Goal: Task Accomplishment & Management: Manage account settings

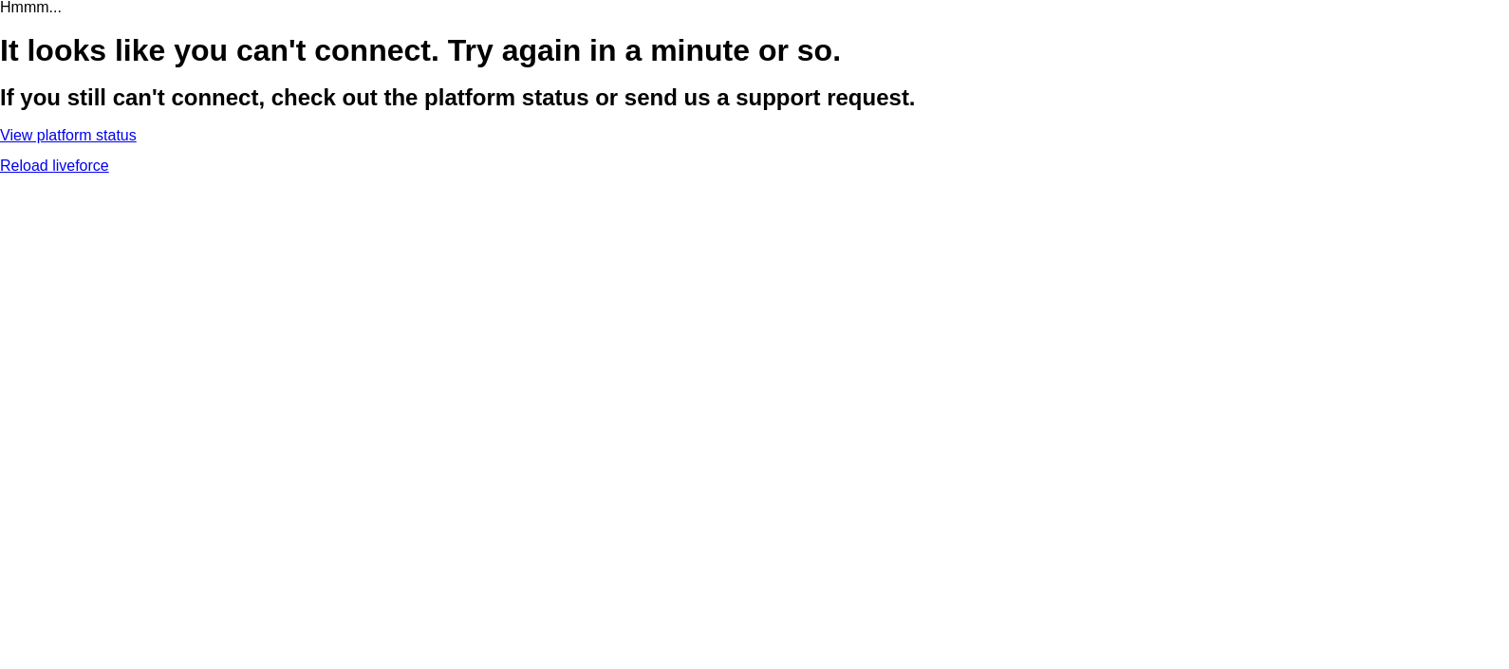
click at [109, 174] on link "Reload liveforce" at bounding box center [54, 166] width 109 height 16
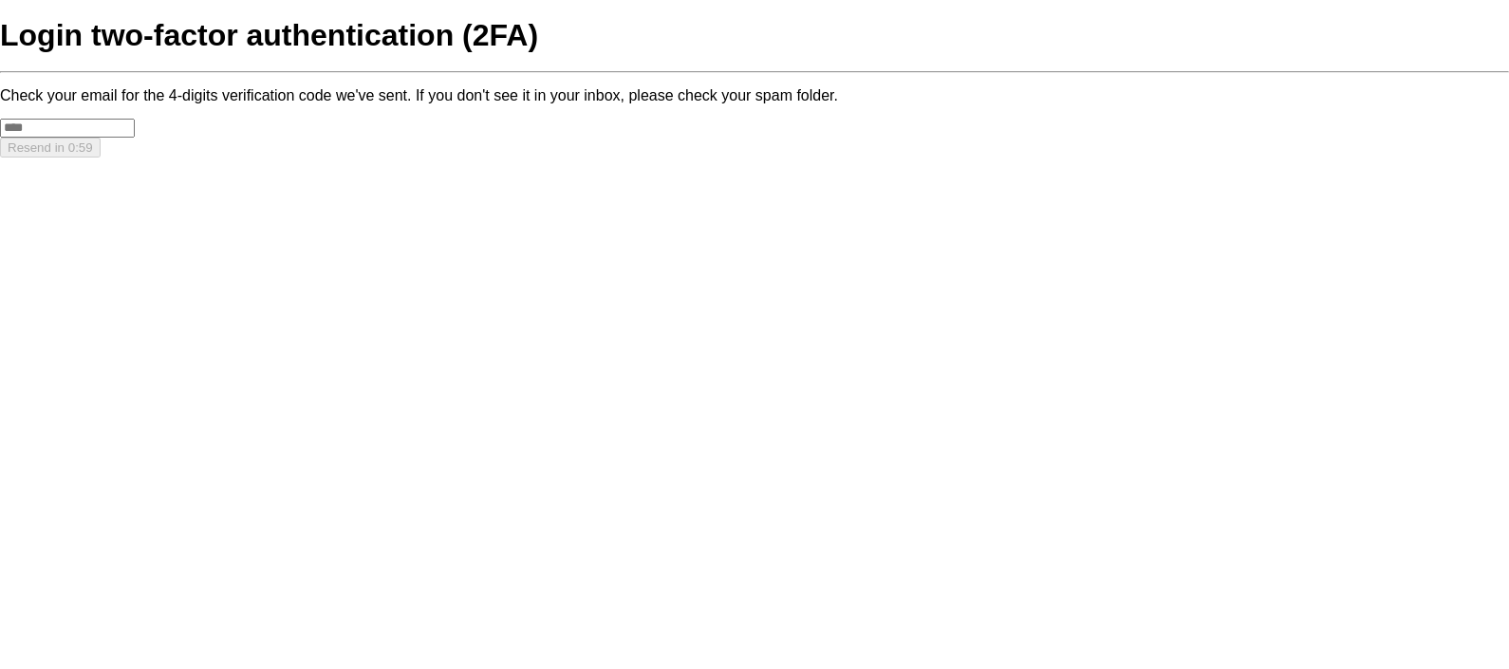
click at [135, 138] on input "text" at bounding box center [67, 128] width 135 height 19
type input "****"
click at [60, 158] on button "Confirm" at bounding box center [30, 148] width 60 height 20
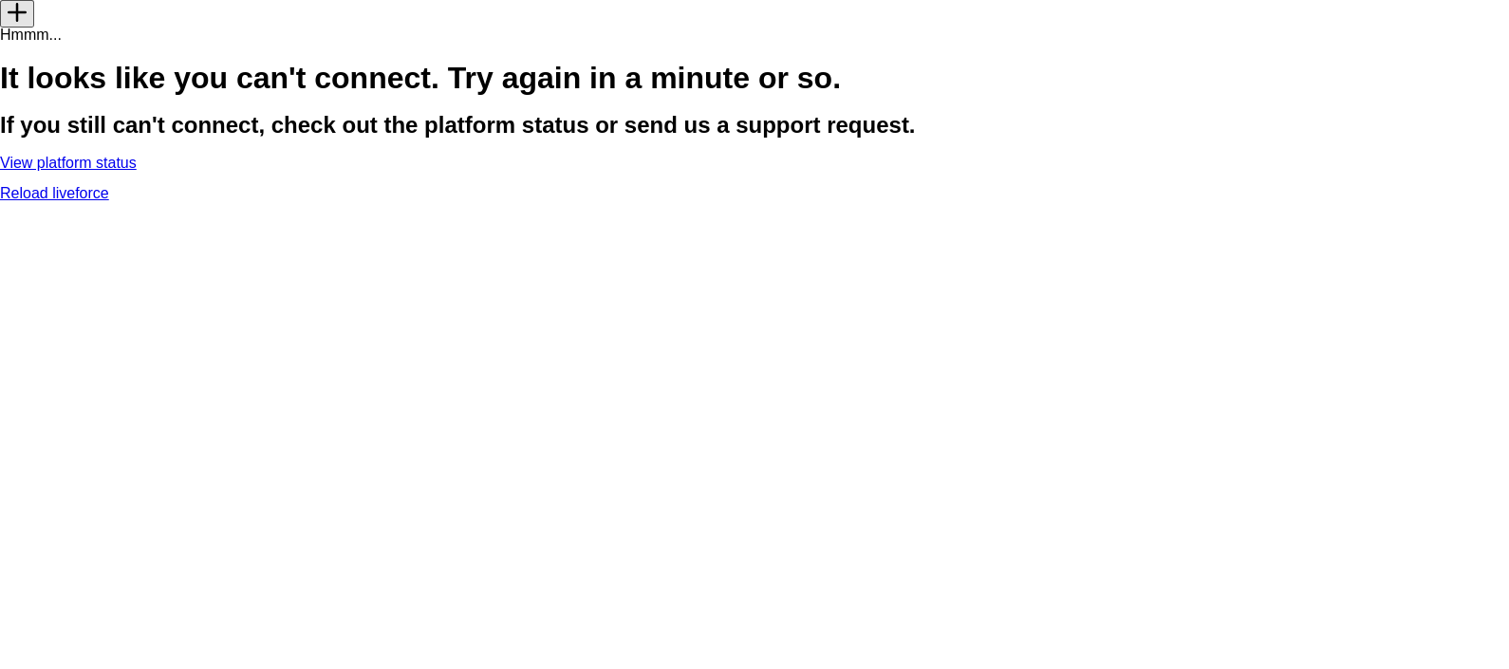
click at [109, 201] on link "Reload liveforce" at bounding box center [54, 193] width 109 height 16
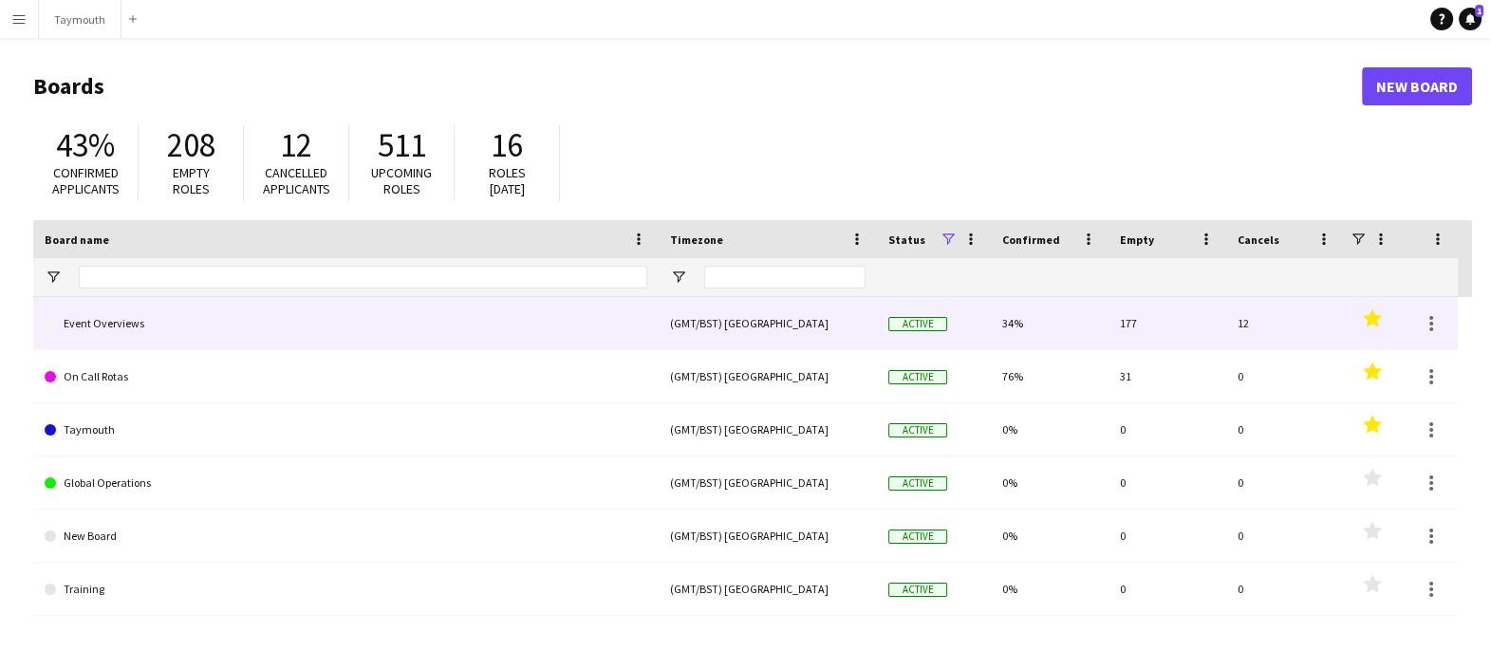
click at [150, 323] on link "Event Overviews" at bounding box center [346, 323] width 602 height 53
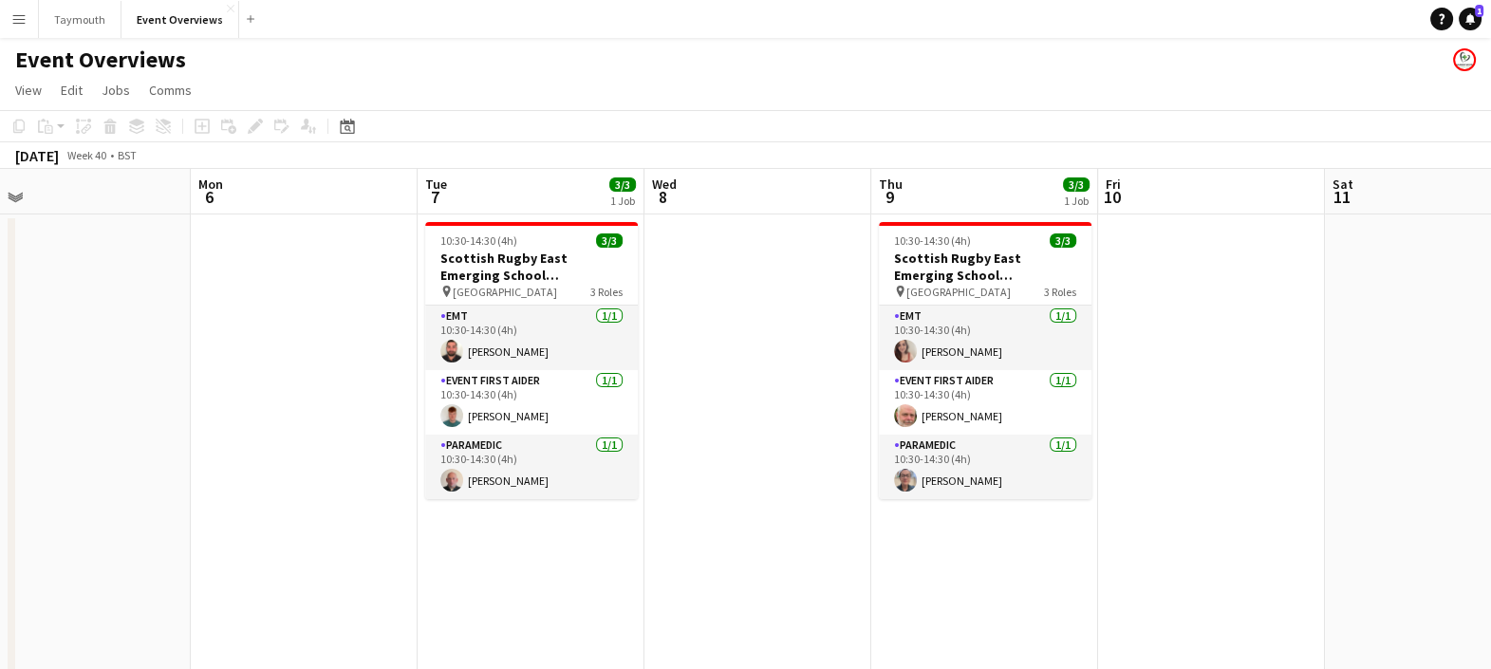
scroll to position [0, 717]
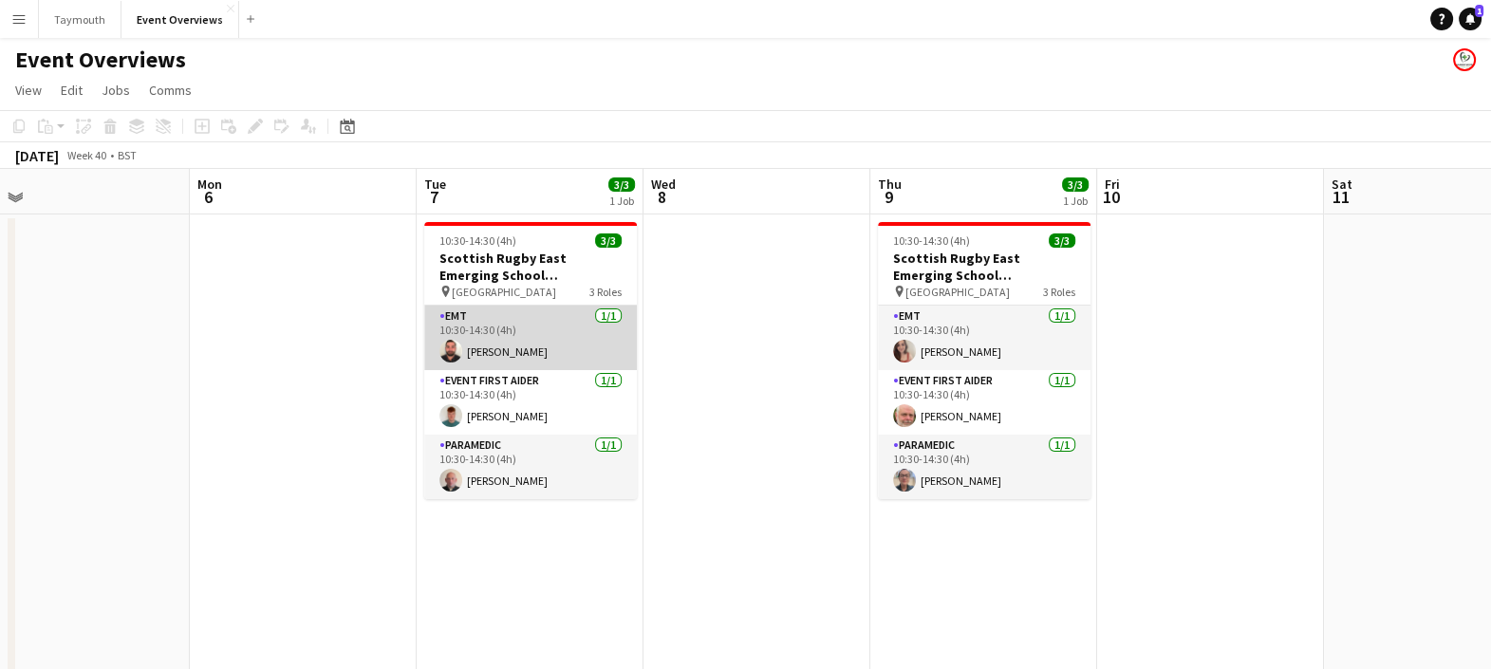
click at [491, 346] on app-card-role "EMT [DATE] 10:30-14:30 (4h) [PERSON_NAME]" at bounding box center [530, 338] width 213 height 65
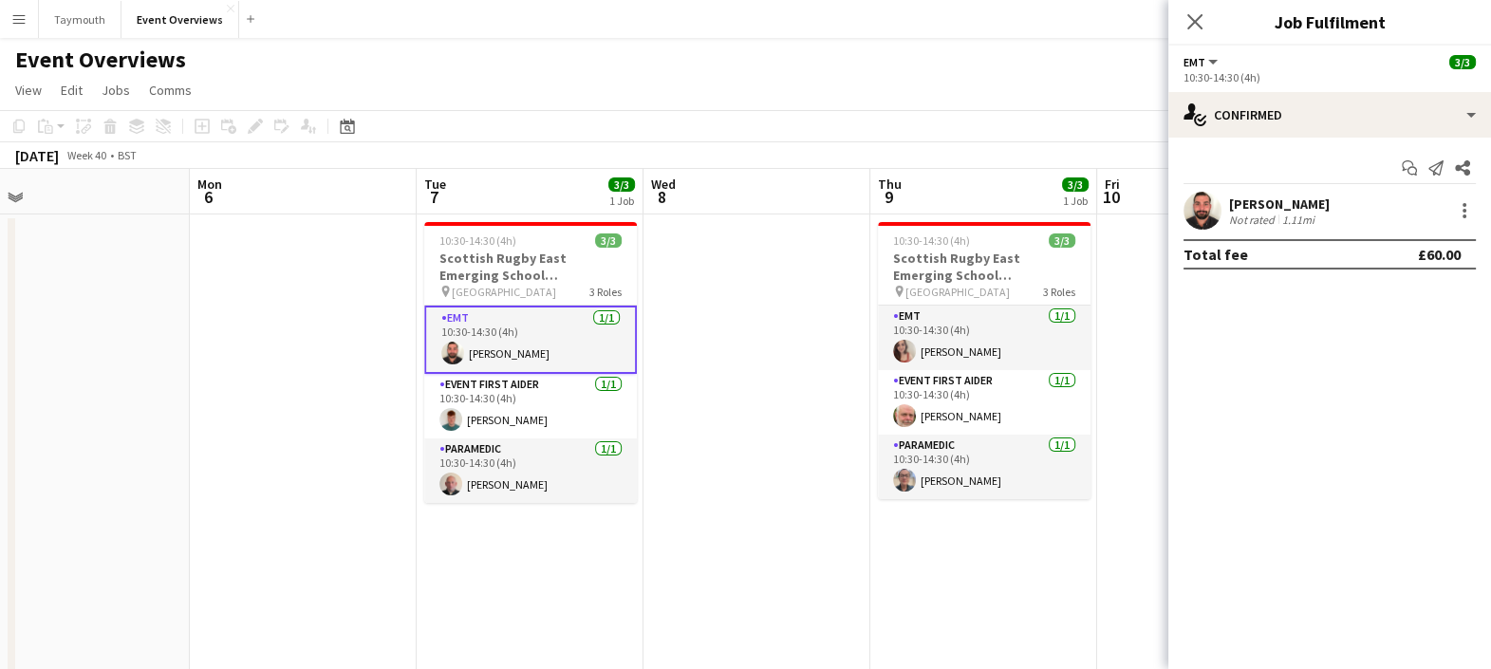
click at [1226, 211] on div "[PERSON_NAME] Not rated 1.11mi" at bounding box center [1329, 211] width 323 height 38
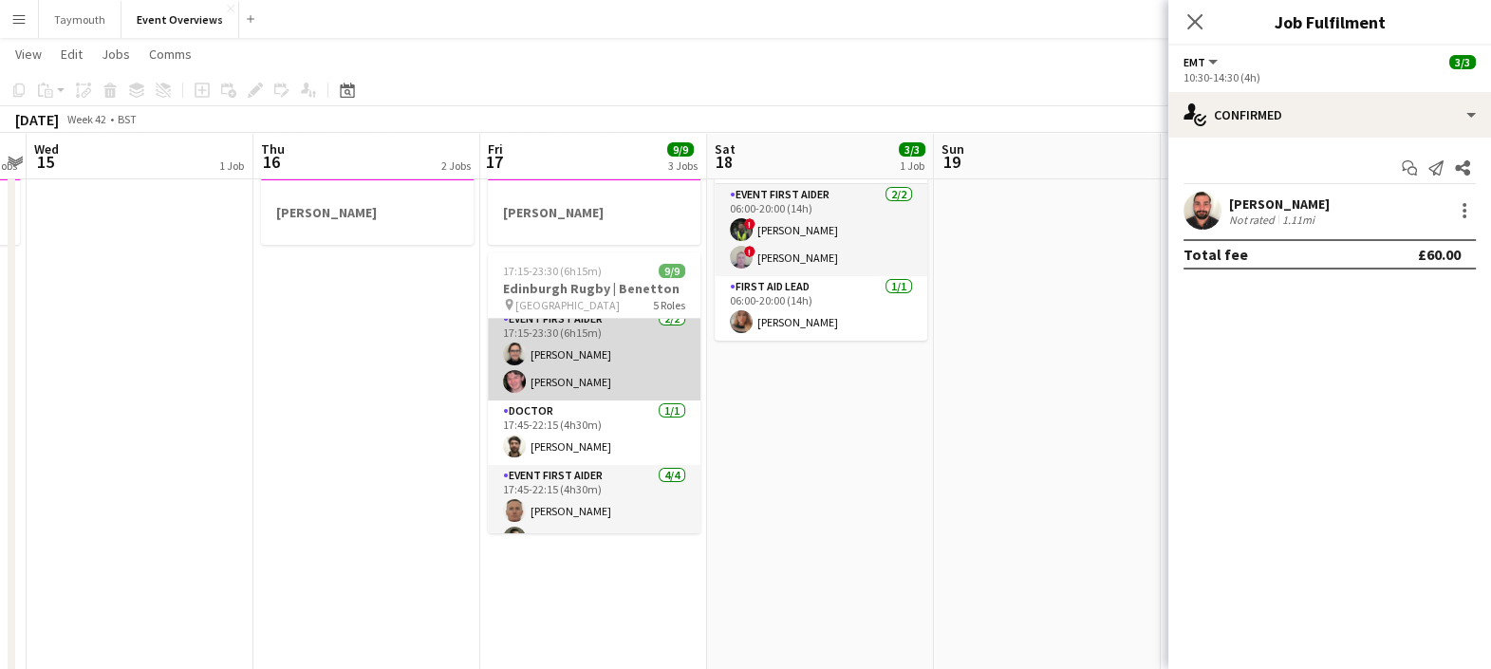
scroll to position [165, 0]
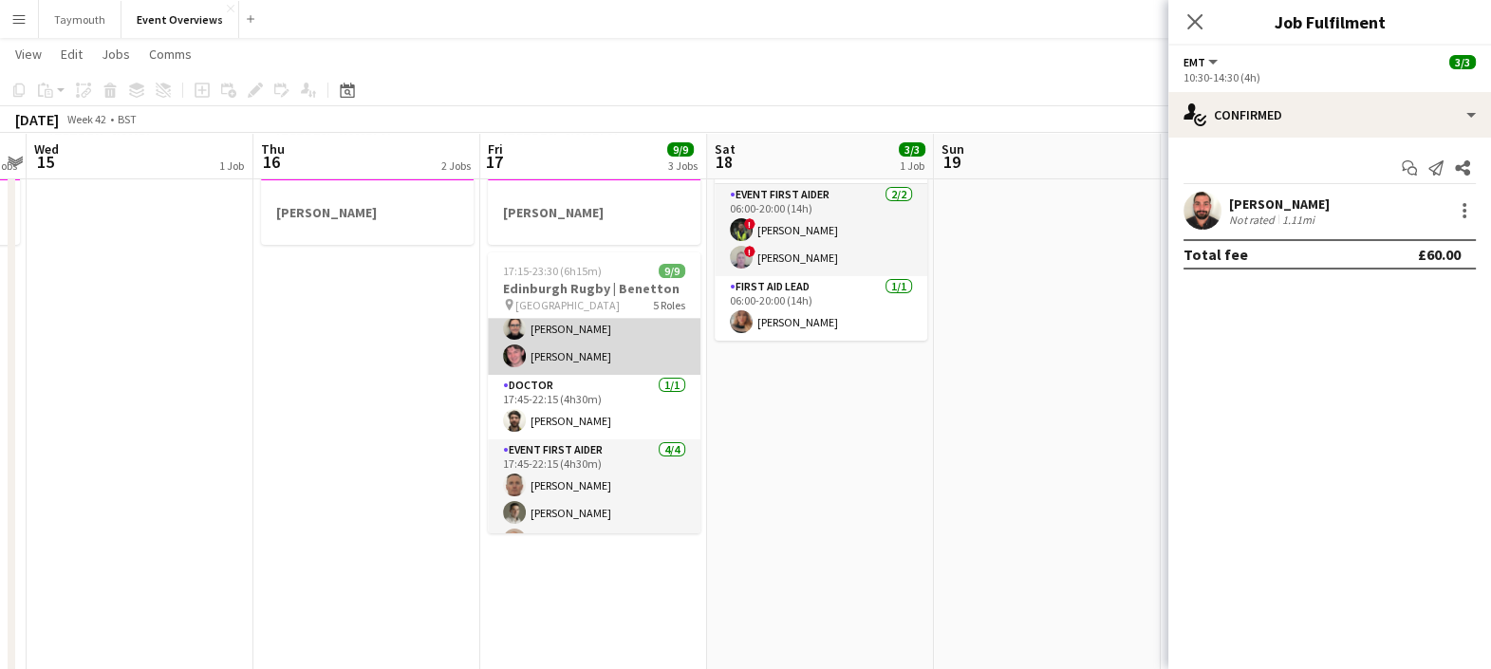
click at [588, 351] on app-card-role "Event First Aider [DATE] 17:15-23:30 (6h15m) [PERSON_NAME] [PERSON_NAME]" at bounding box center [594, 329] width 213 height 92
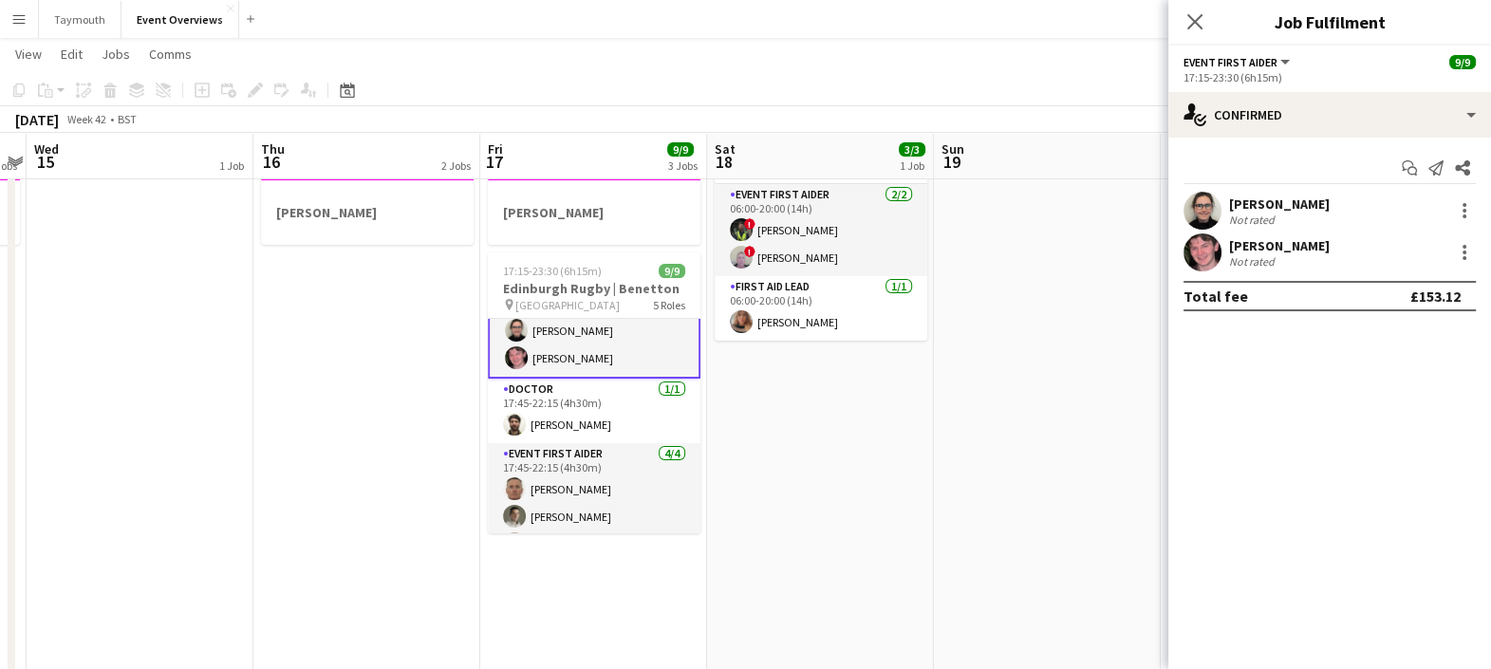
scroll to position [166, 0]
click at [1238, 266] on div "Not rated" at bounding box center [1253, 261] width 49 height 14
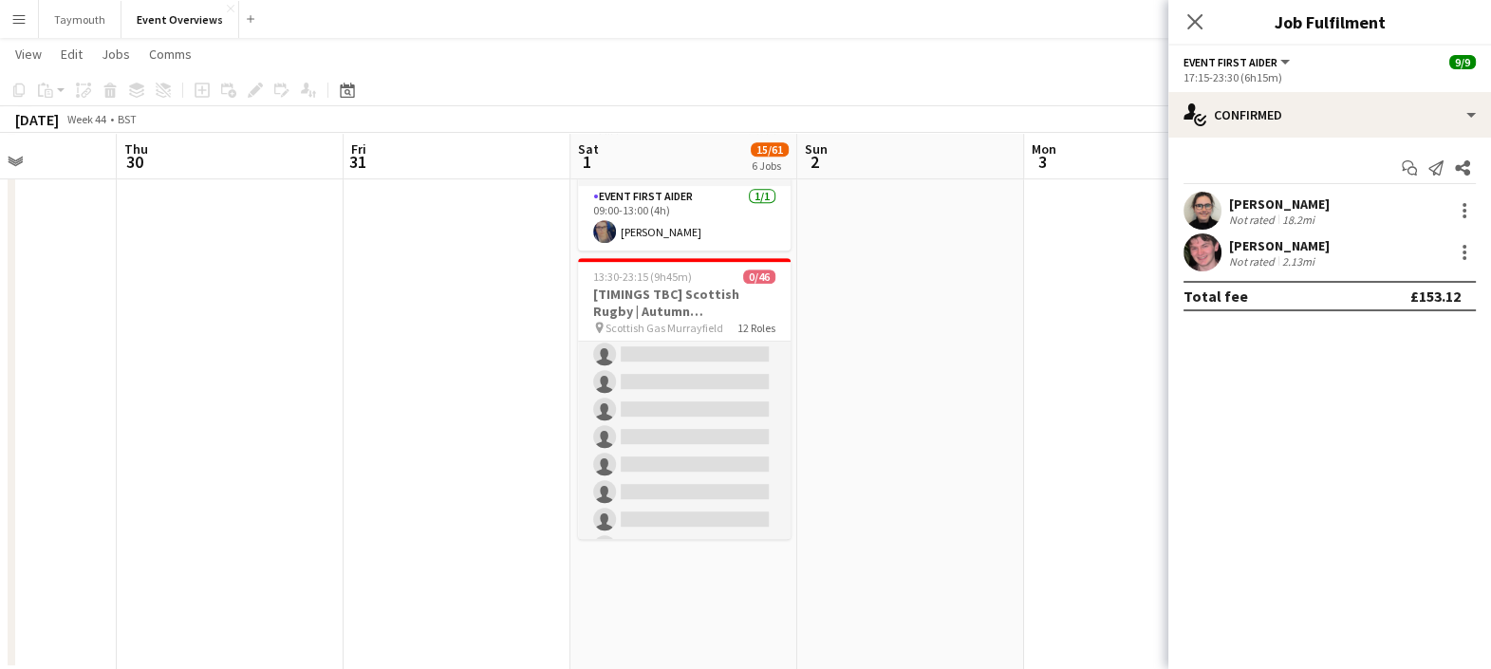
scroll to position [0, 0]
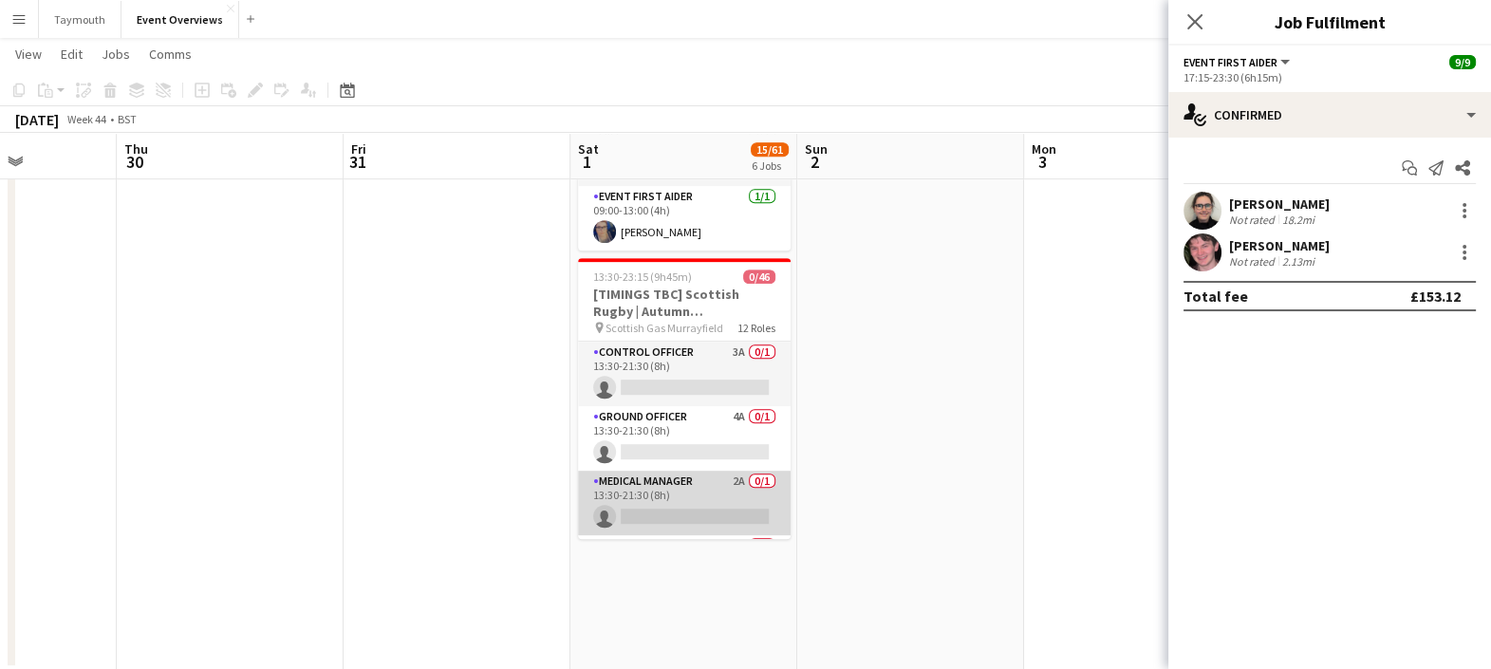
click at [689, 484] on app-card-role "Medical Manager 2A 0/1 13:30-21:30 (8h) single-neutral-actions" at bounding box center [684, 503] width 213 height 65
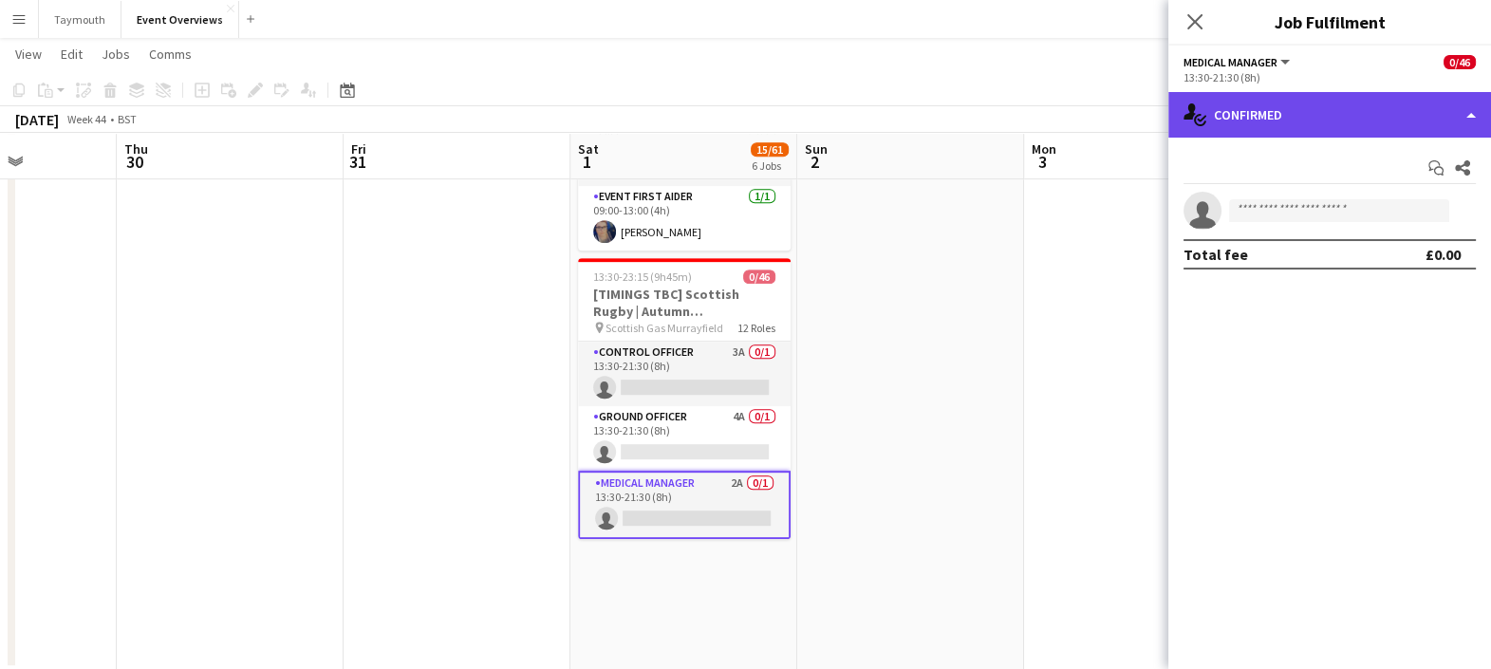
click at [1262, 99] on div "single-neutral-actions-check-2 Confirmed" at bounding box center [1329, 115] width 323 height 46
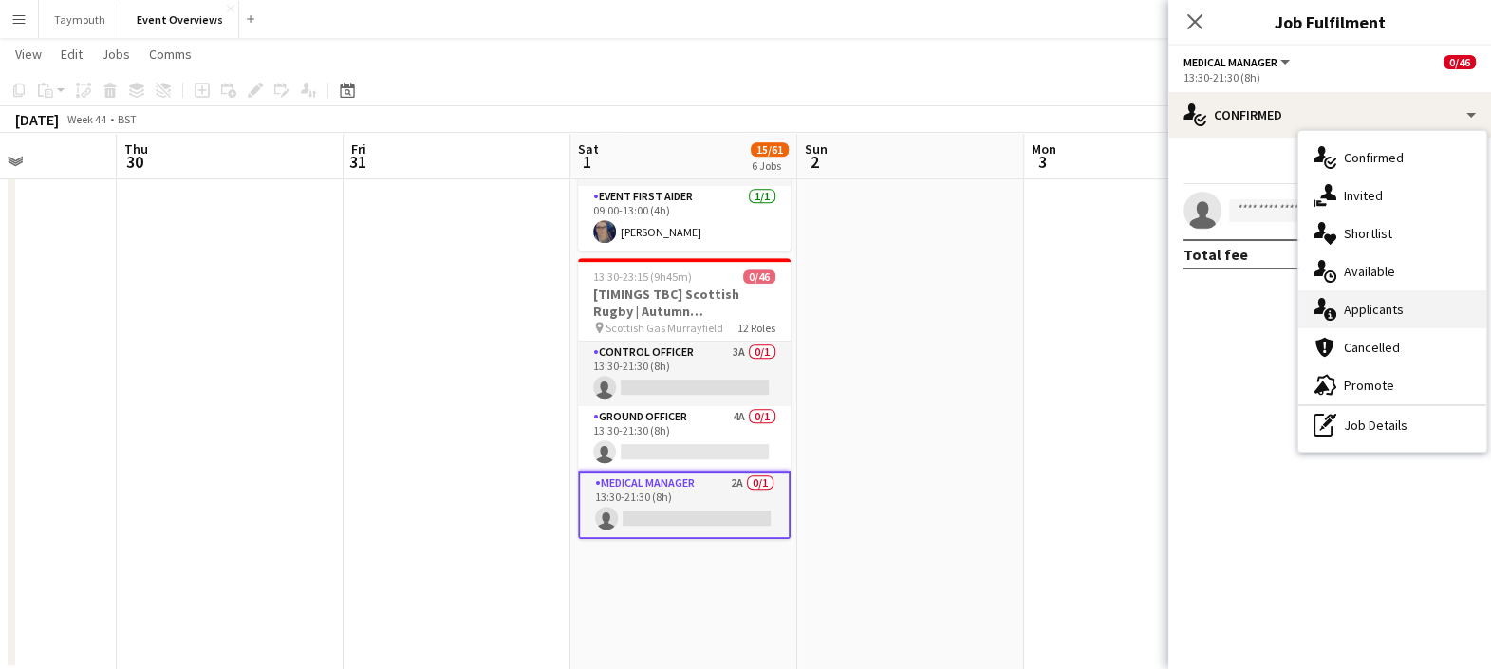
click at [1338, 312] on div "single-neutral-actions-information Applicants" at bounding box center [1392, 309] width 188 height 38
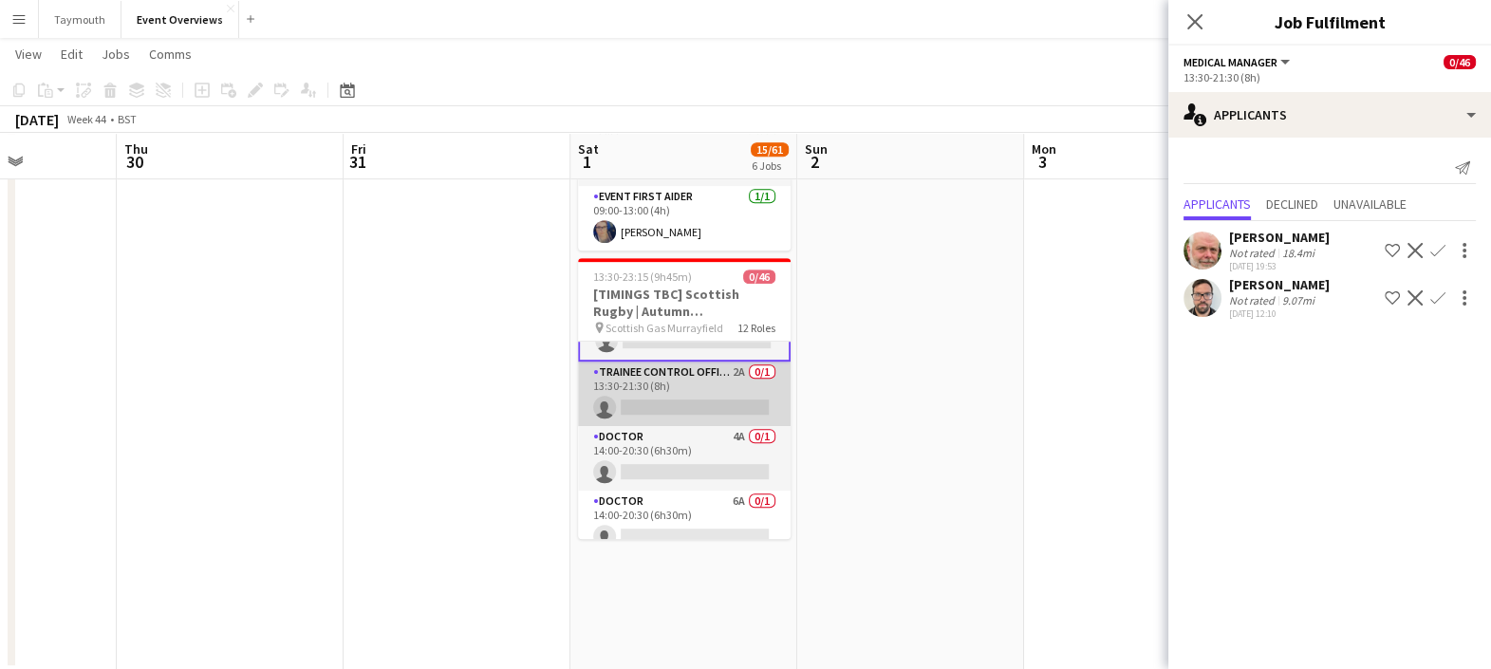
click at [700, 366] on app-card-role "Trainee Control Officer 2A 0/1 13:30-21:30 (8h) single-neutral-actions" at bounding box center [684, 393] width 213 height 65
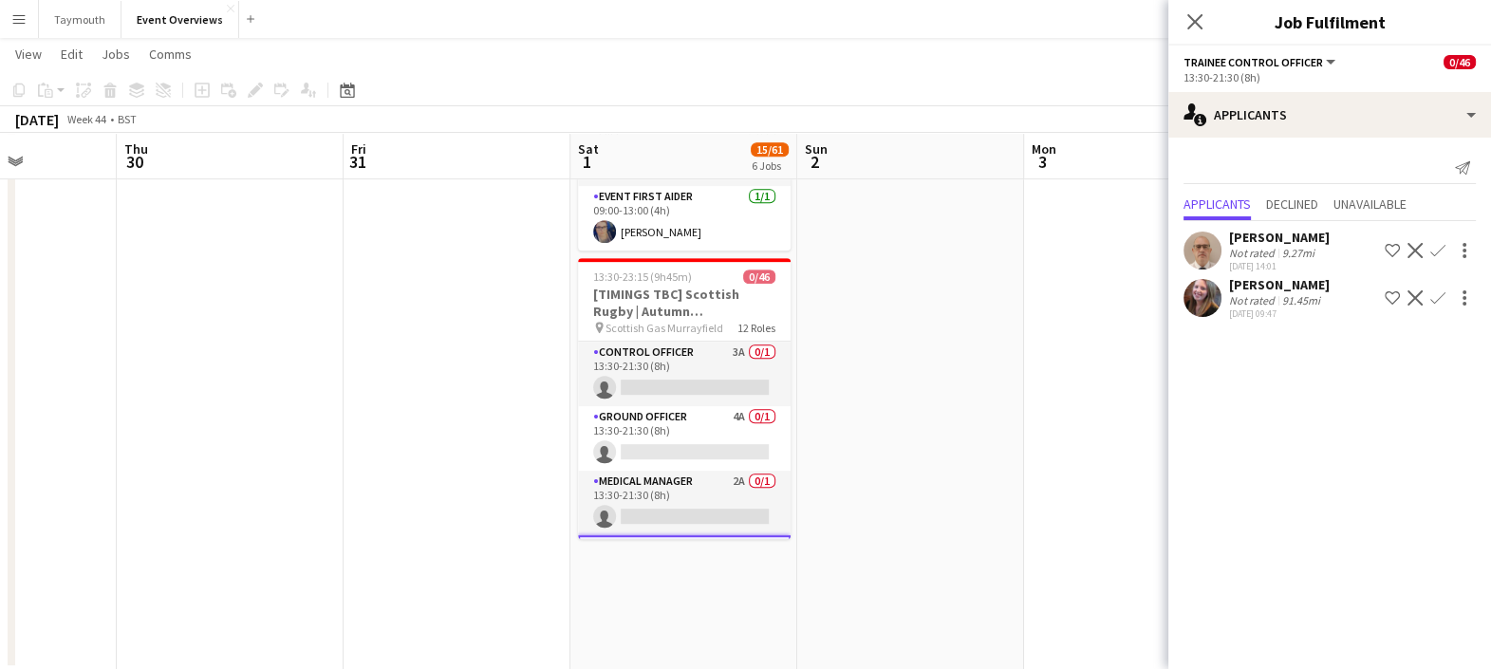
click at [700, 366] on app-card-role "Control Officer 3A 0/1 13:30-21:30 (8h) single-neutral-actions" at bounding box center [684, 374] width 213 height 65
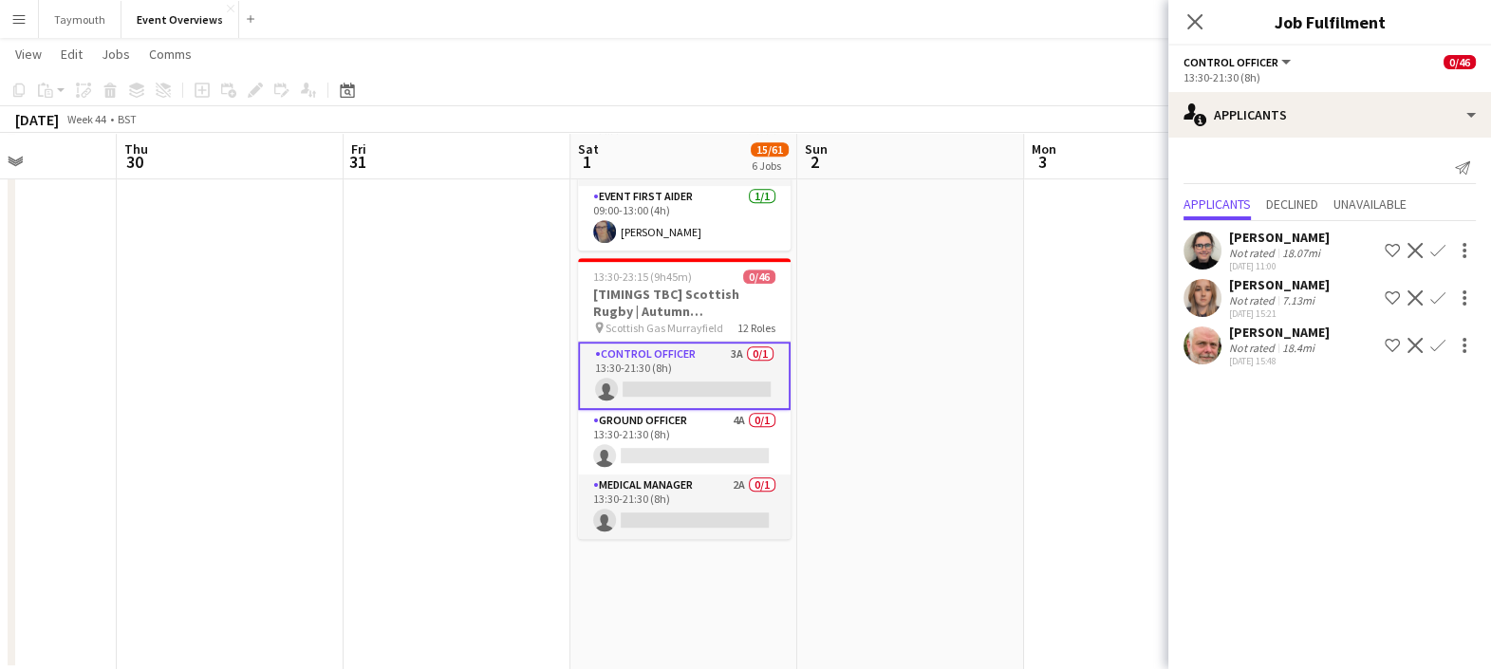
click at [1316, 444] on mat-expansion-panel "users2 Applicants Send notification Applicants Declined Unavailable [PERSON_NAM…" at bounding box center [1329, 403] width 323 height 531
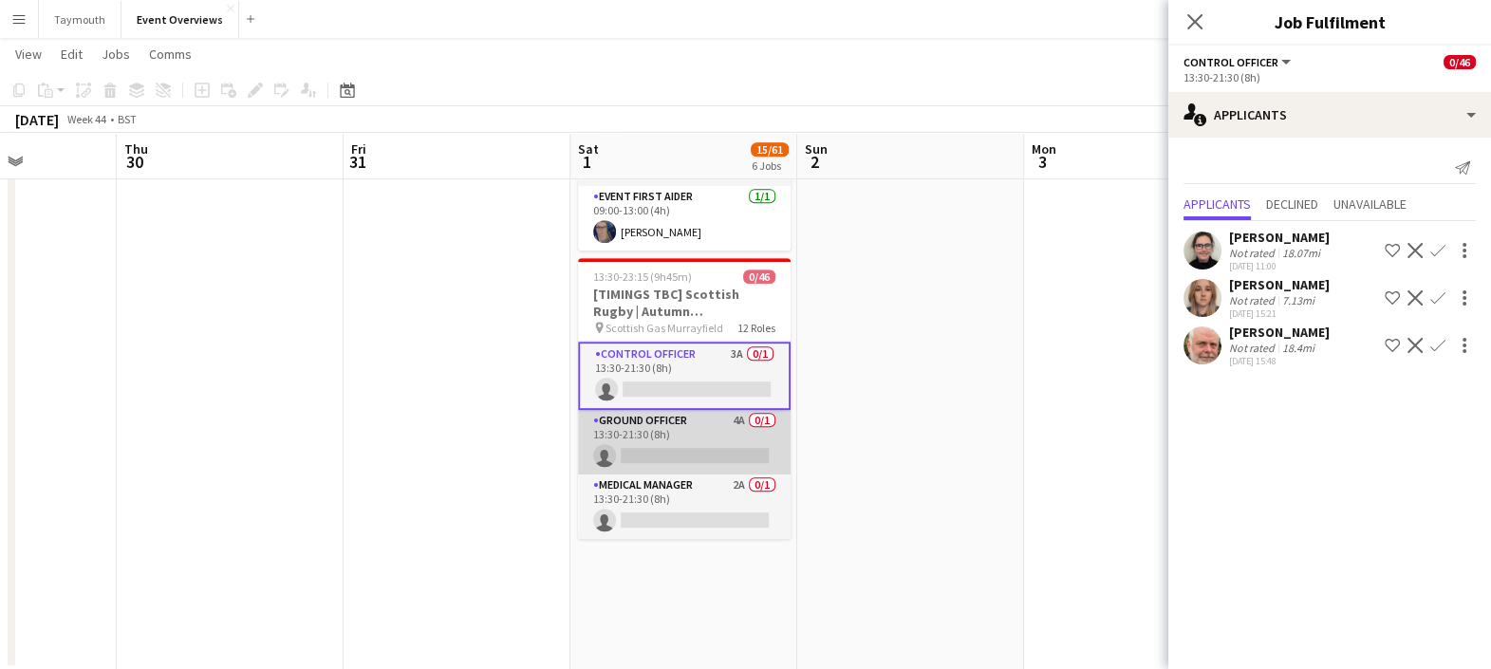
click at [732, 417] on app-card-role "Ground Officer 4A 0/1 13:30-21:30 (8h) single-neutral-actions" at bounding box center [684, 442] width 213 height 65
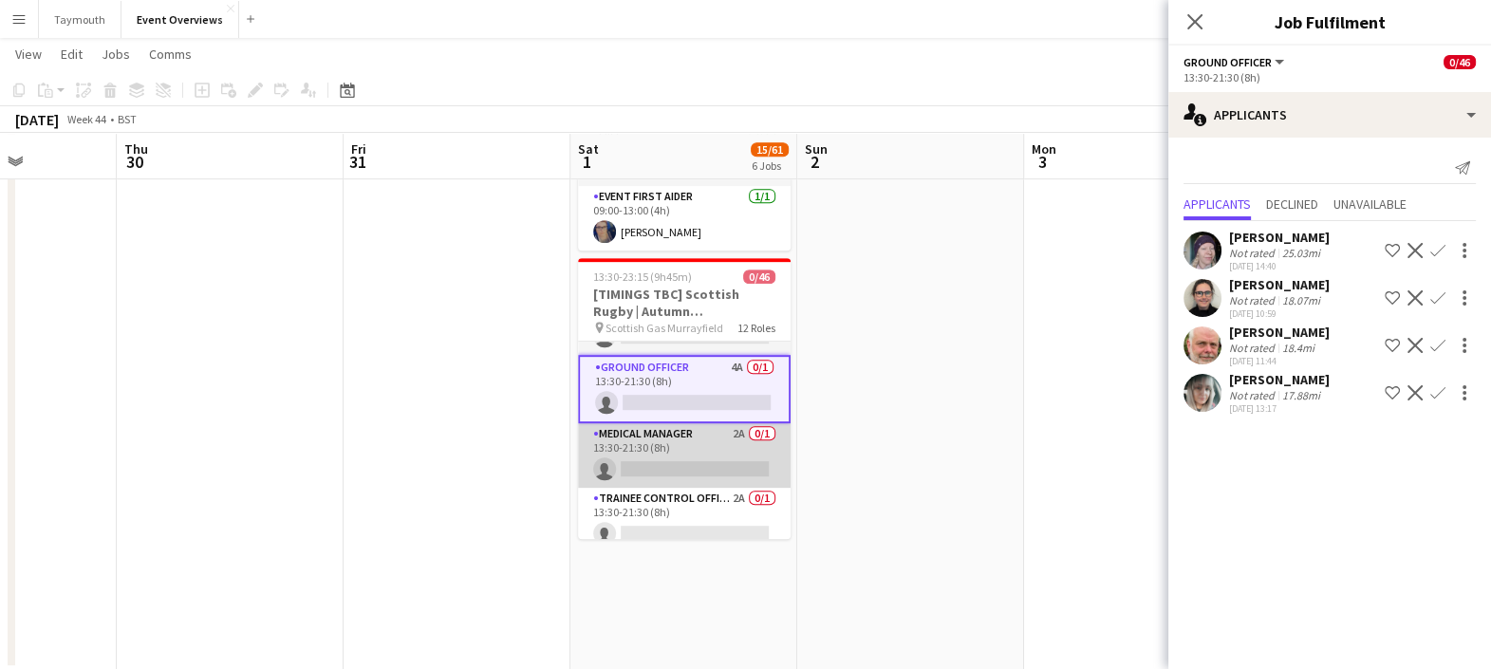
scroll to position [49, 0]
click at [674, 425] on app-card-role "Medical Manager 2A 0/1 13:30-21:30 (8h) single-neutral-actions" at bounding box center [684, 457] width 213 height 65
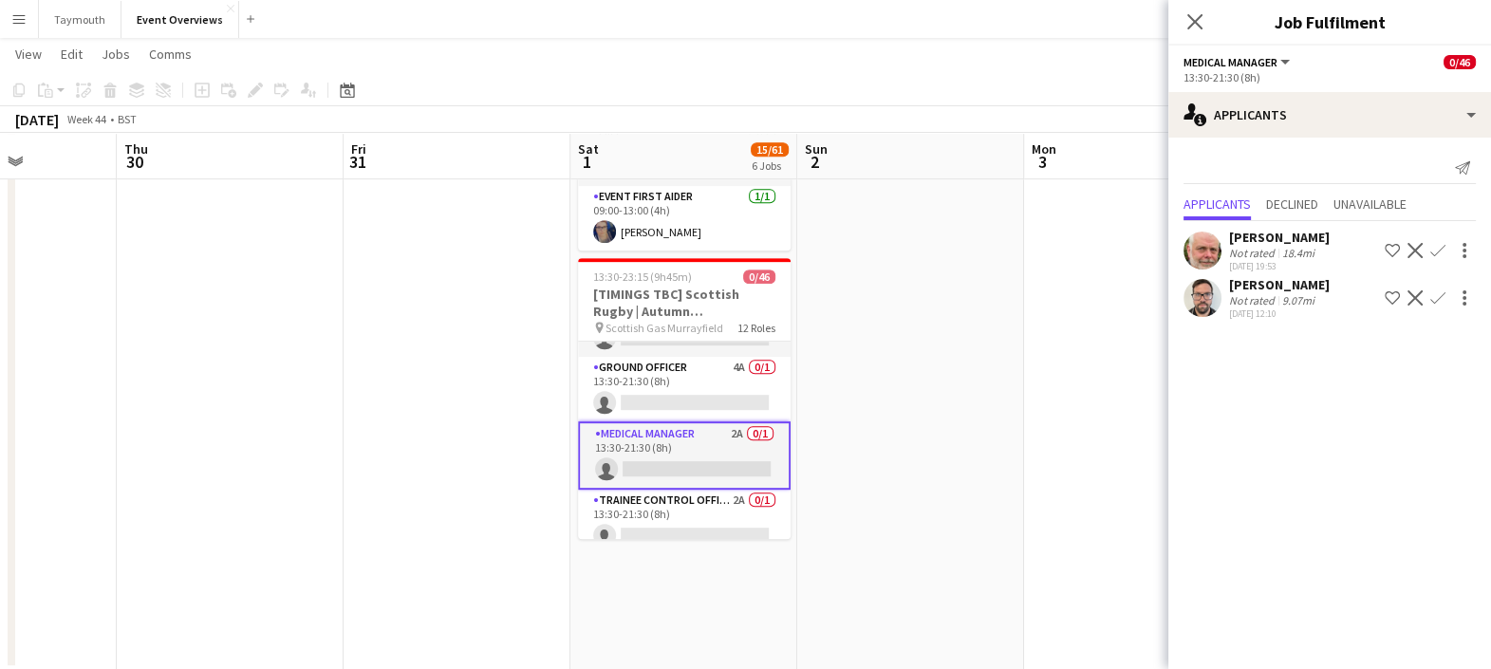
click at [1214, 246] on app-user-avatar at bounding box center [1202, 251] width 38 height 38
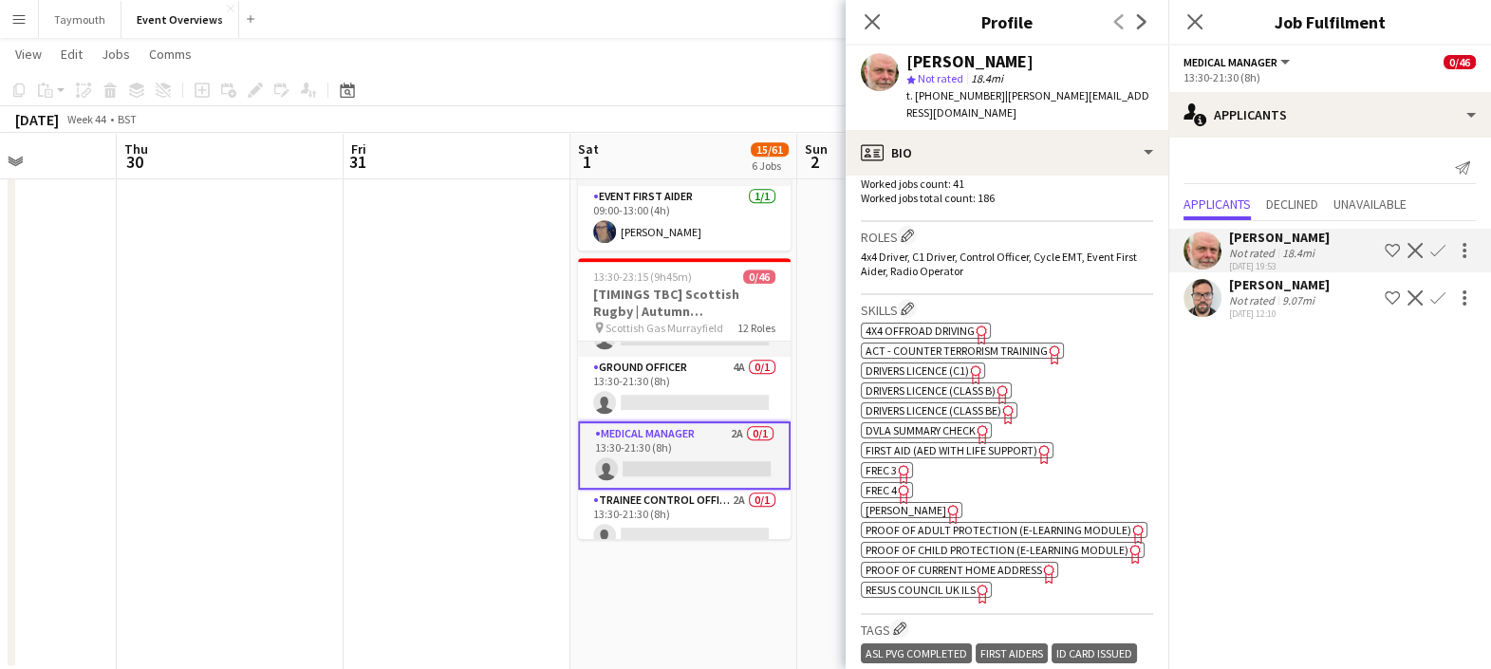
scroll to position [576, 0]
click at [873, 18] on icon "Close pop-in" at bounding box center [871, 21] width 18 height 18
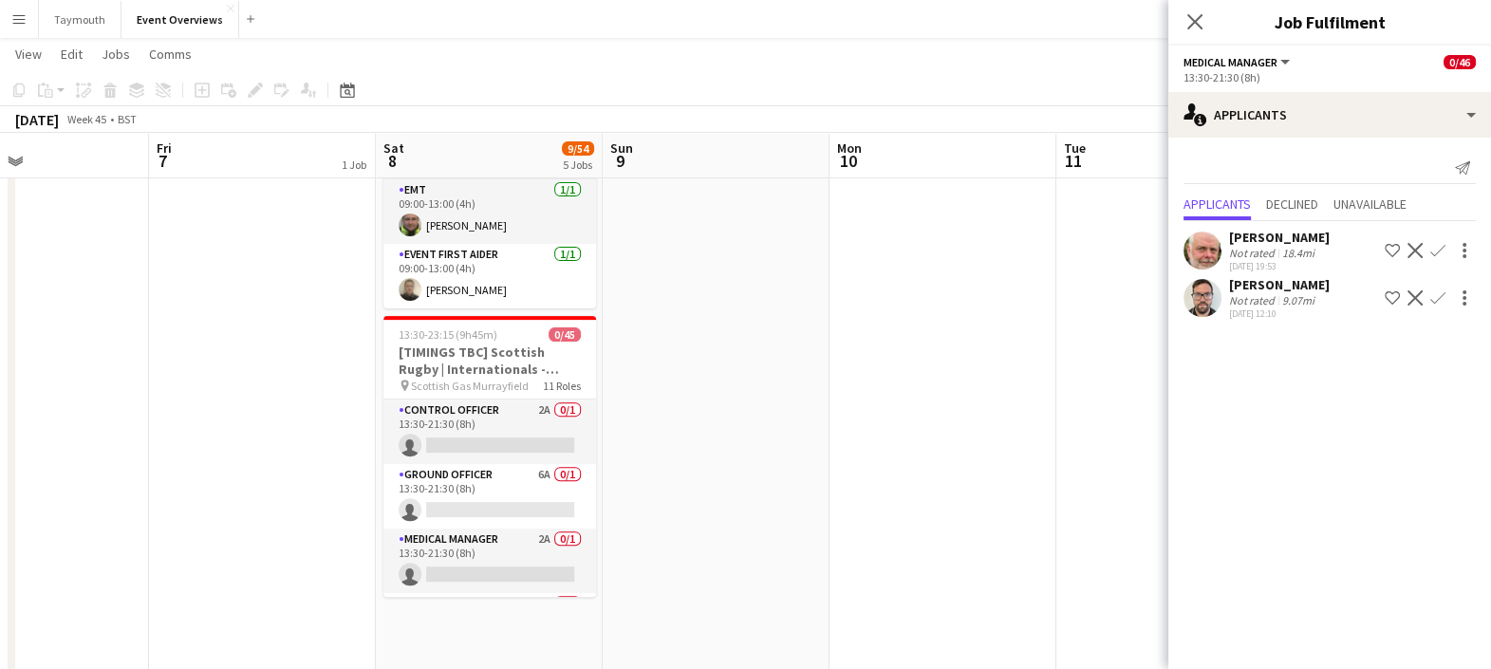
scroll to position [0, 757]
click at [498, 531] on app-card-role "Medical Manager 2A 0/1 13:30-21:30 (8h) single-neutral-actions" at bounding box center [490, 560] width 213 height 65
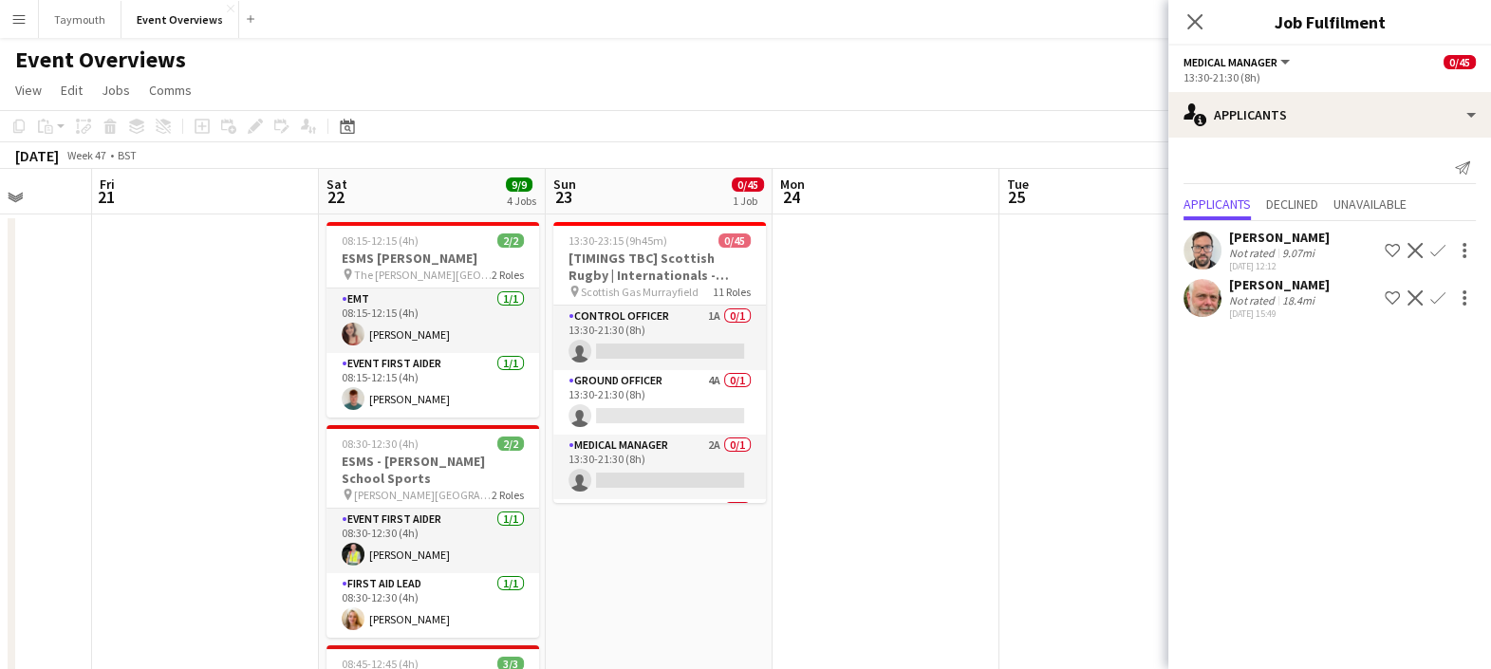
scroll to position [0, 586]
click at [676, 460] on app-card-role "Medical Manager 2A 0/1 13:30-21:30 (8h) single-neutral-actions" at bounding box center [661, 467] width 213 height 65
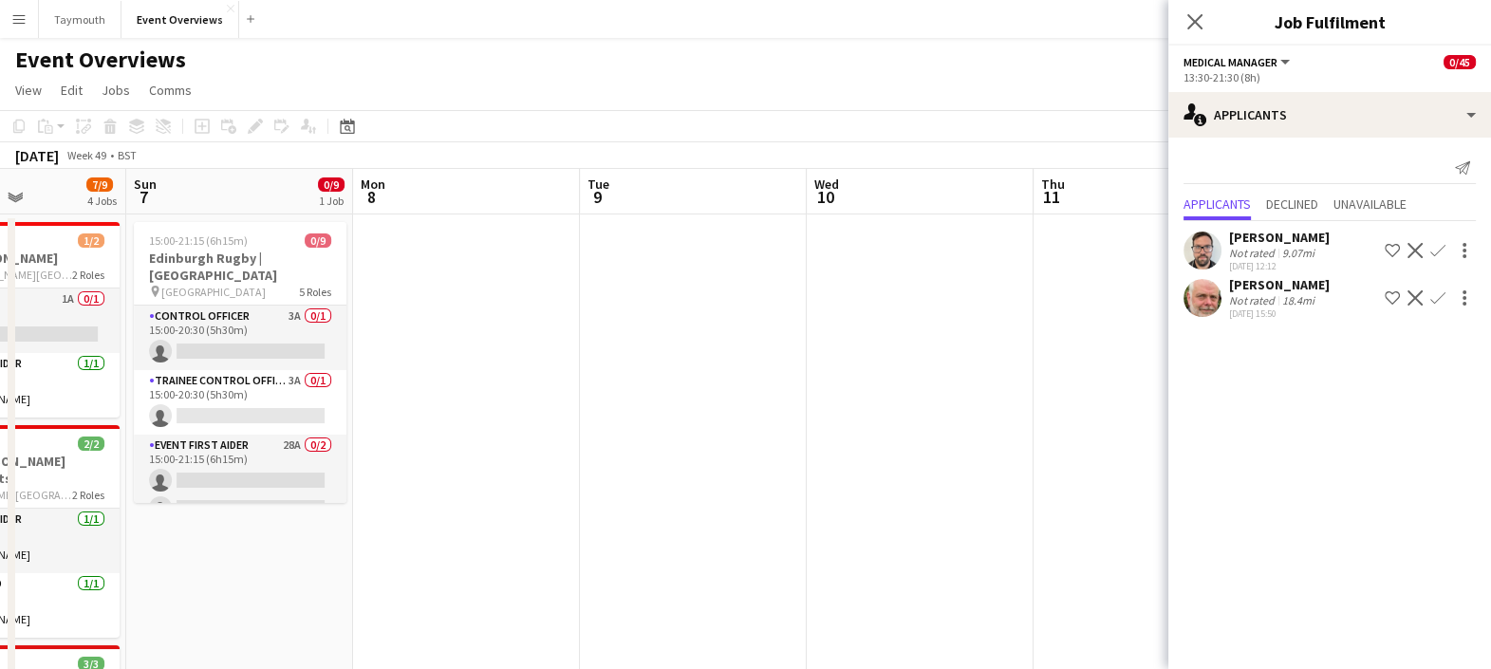
scroll to position [0, 778]
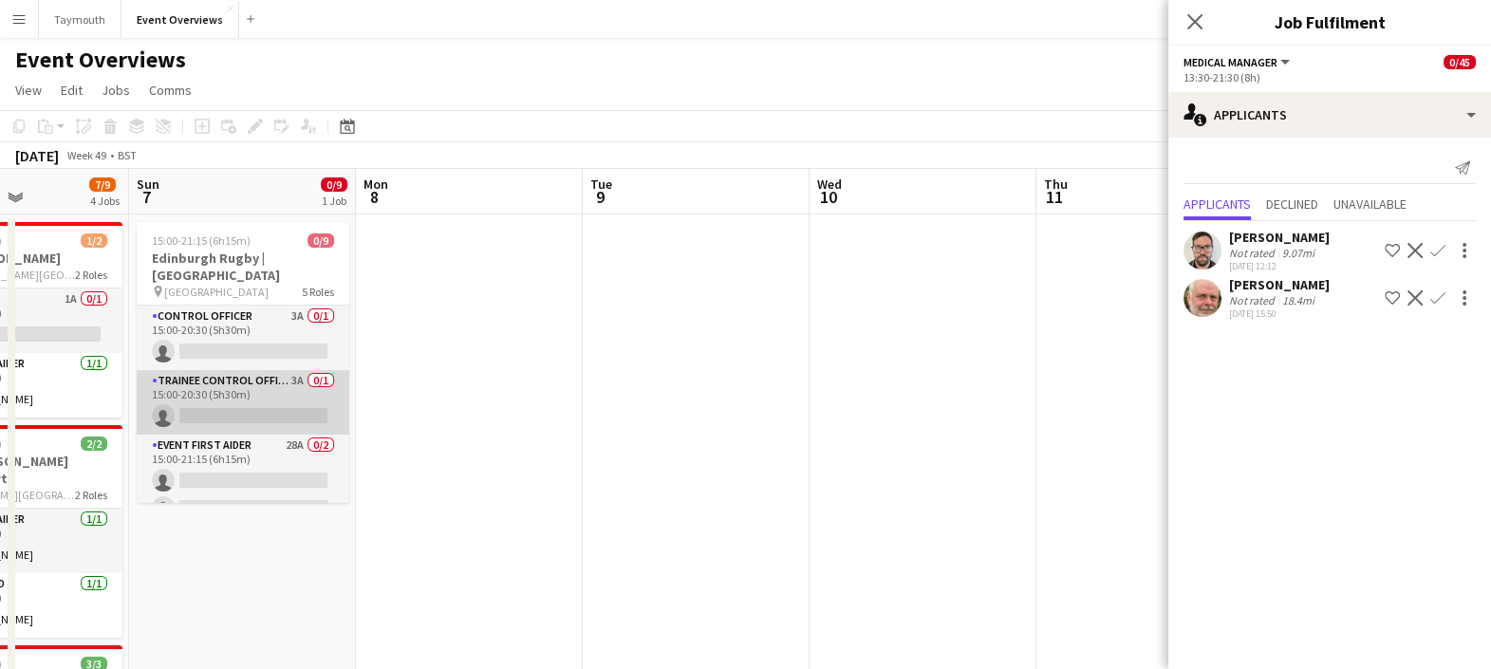
click at [231, 383] on app-card-role "Trainee Control Officer 3A 0/1 15:00-20:30 (5h30m) single-neutral-actions" at bounding box center [243, 402] width 213 height 65
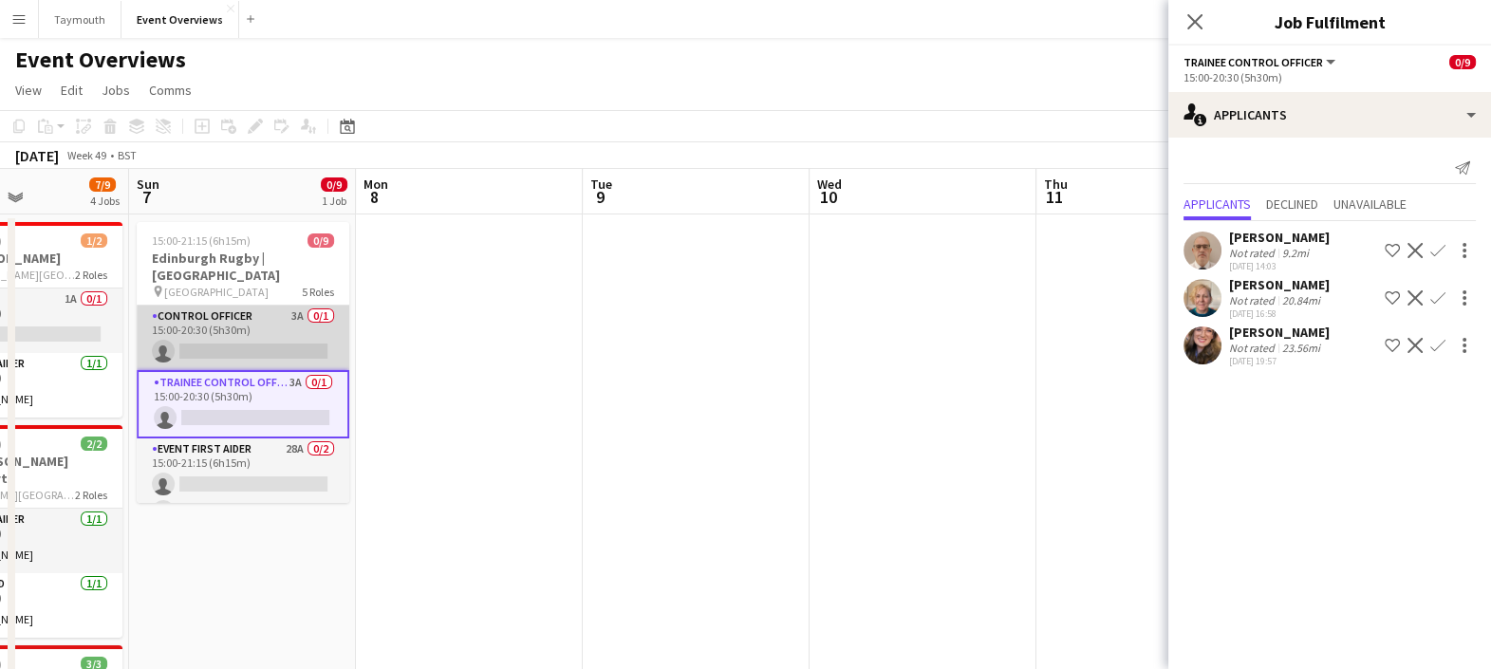
click at [275, 307] on app-card-role "Control Officer 3A 0/1 15:00-20:30 (5h30m) single-neutral-actions" at bounding box center [243, 338] width 213 height 65
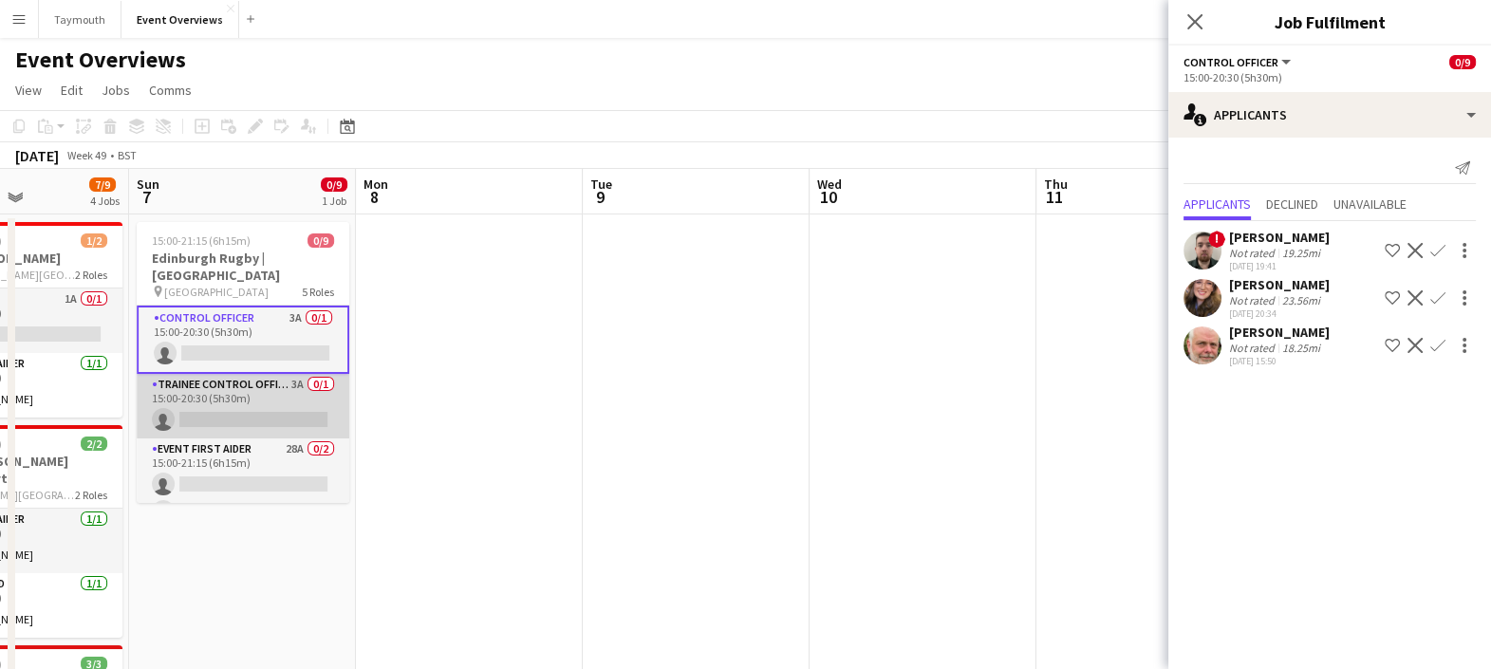
click at [232, 414] on app-card-role "Trainee Control Officer 3A 0/1 15:00-20:30 (5h30m) single-neutral-actions" at bounding box center [243, 406] width 213 height 65
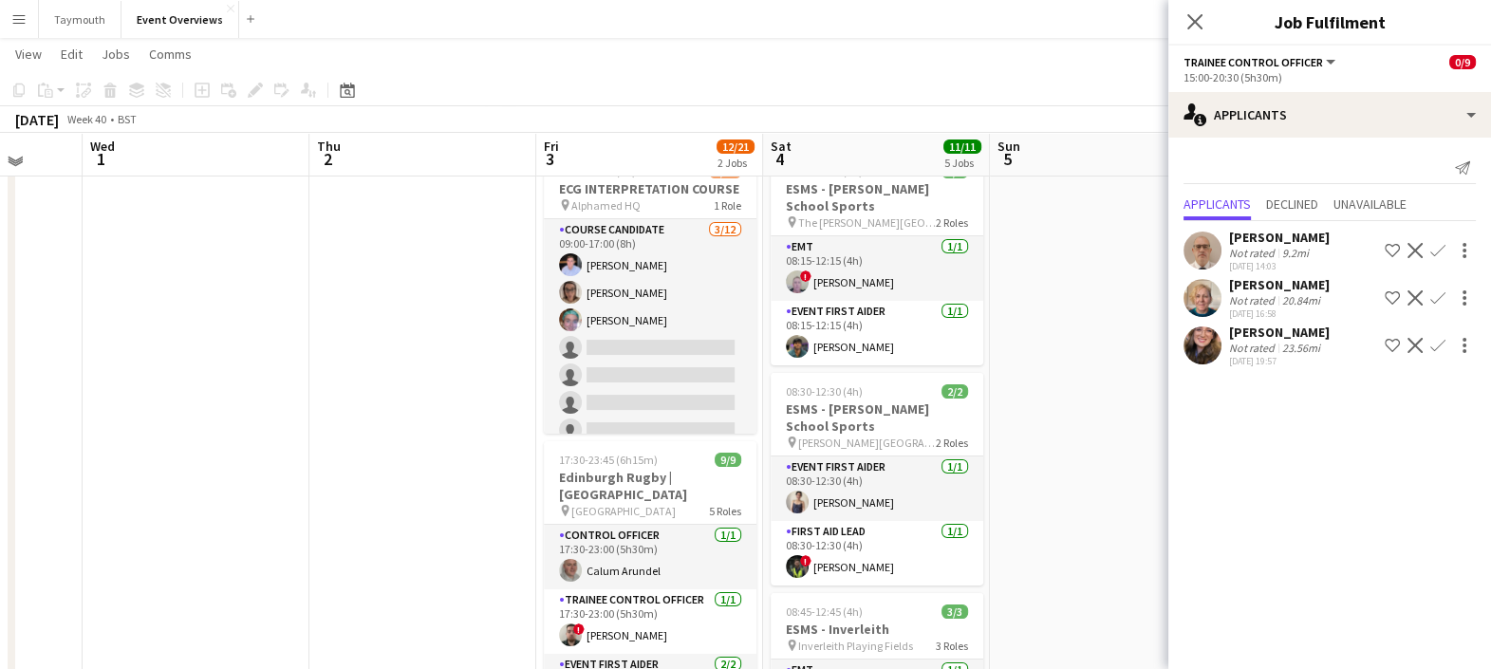
scroll to position [0, 0]
